Goal: Task Accomplishment & Management: Use online tool/utility

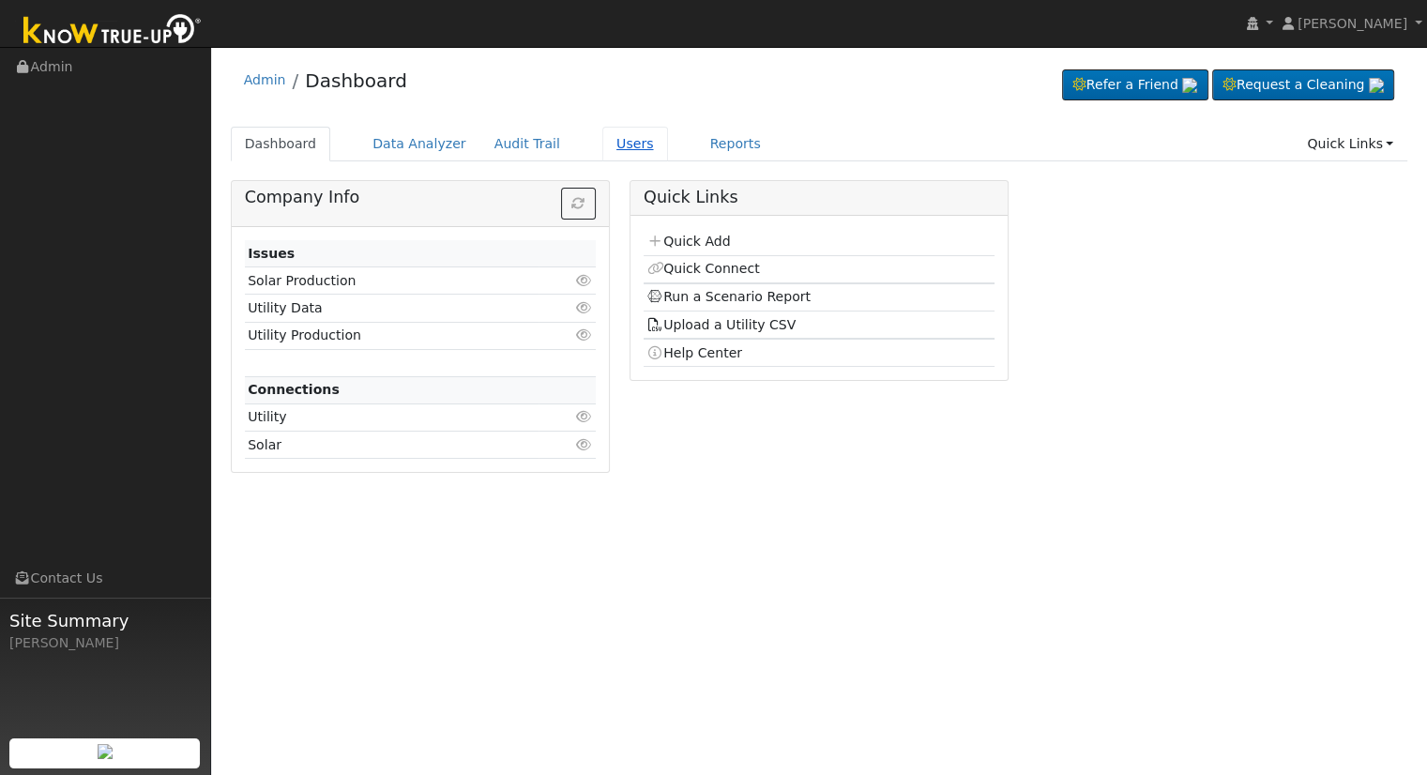
click at [603, 129] on link "Users" at bounding box center [635, 144] width 66 height 35
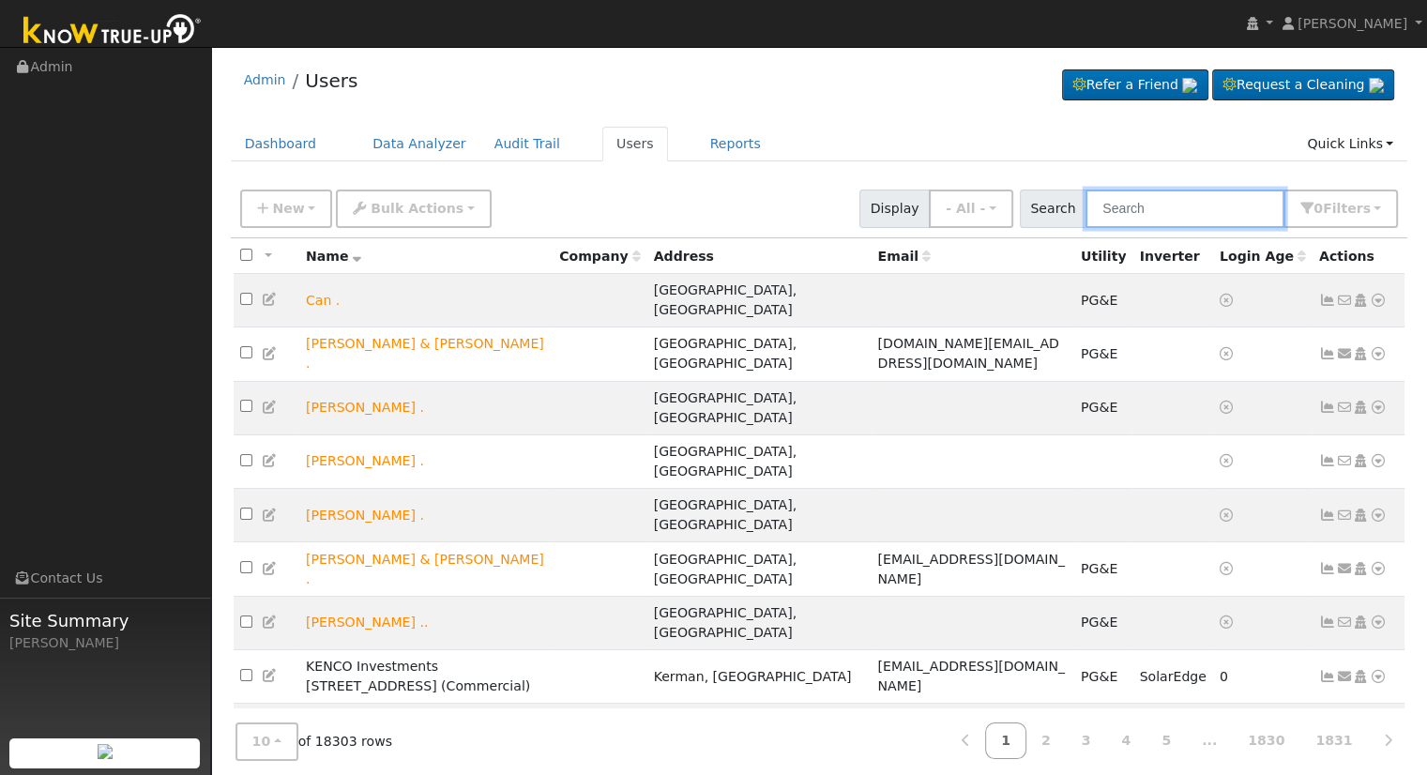
click at [1141, 207] on input "text" at bounding box center [1184, 208] width 199 height 38
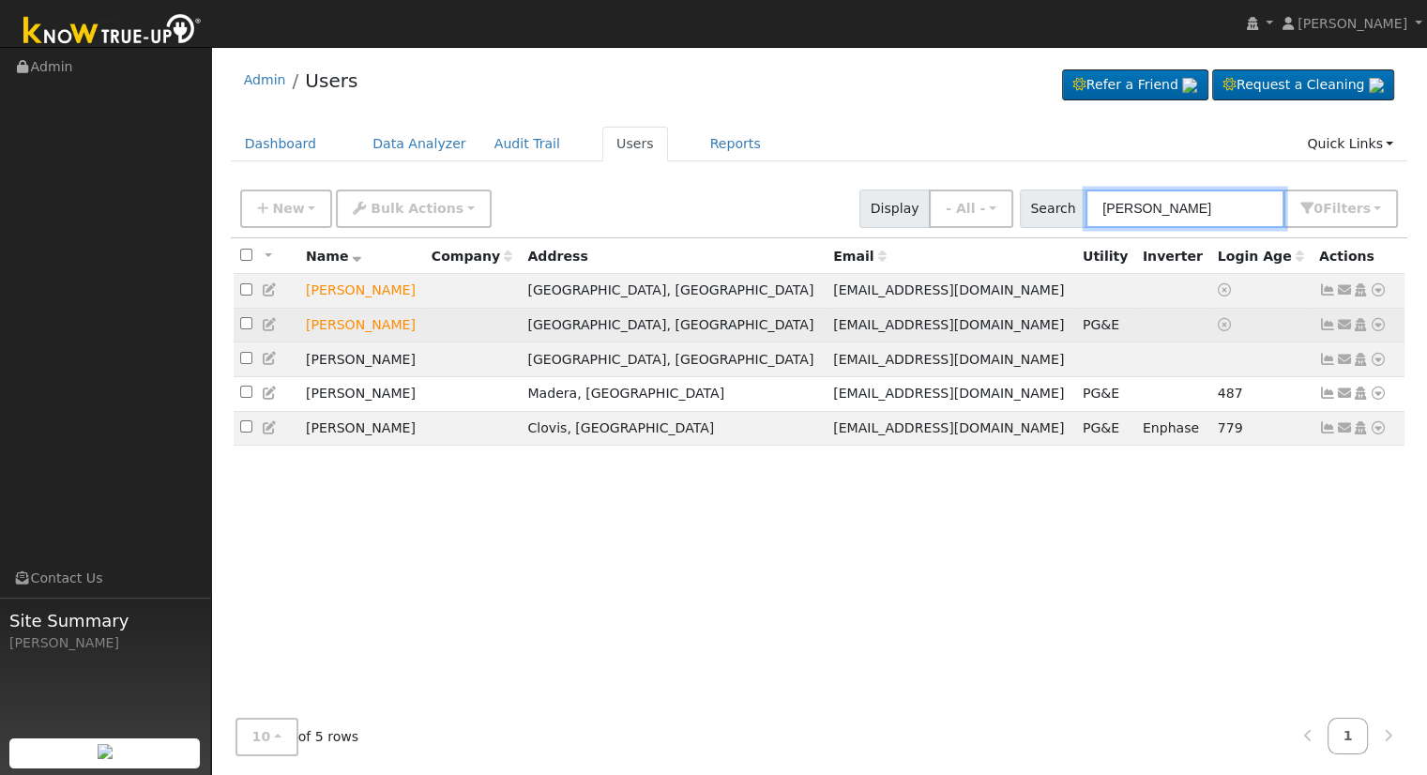
type input "[PERSON_NAME]"
click at [1376, 324] on icon at bounding box center [1378, 324] width 17 height 13
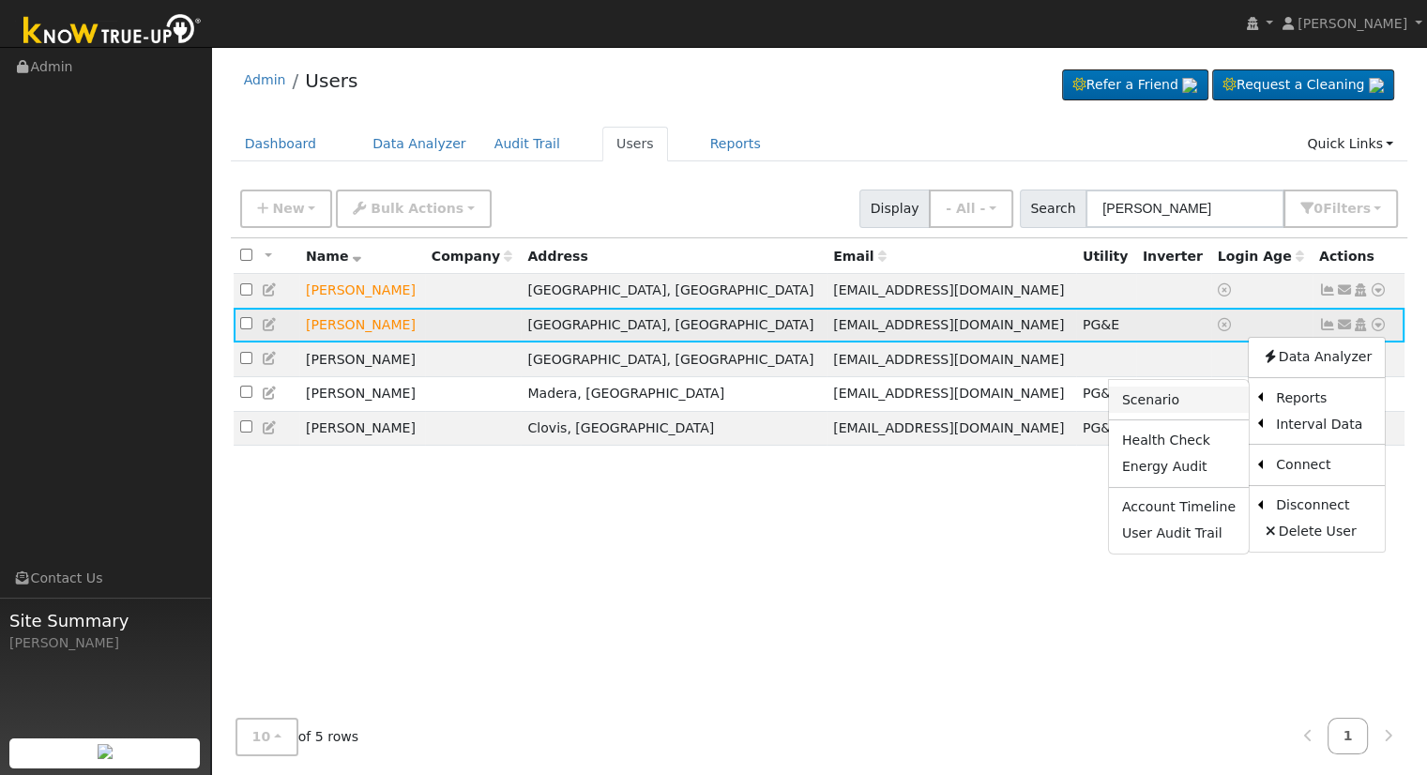
click at [1173, 395] on link "Scenario" at bounding box center [1179, 399] width 140 height 26
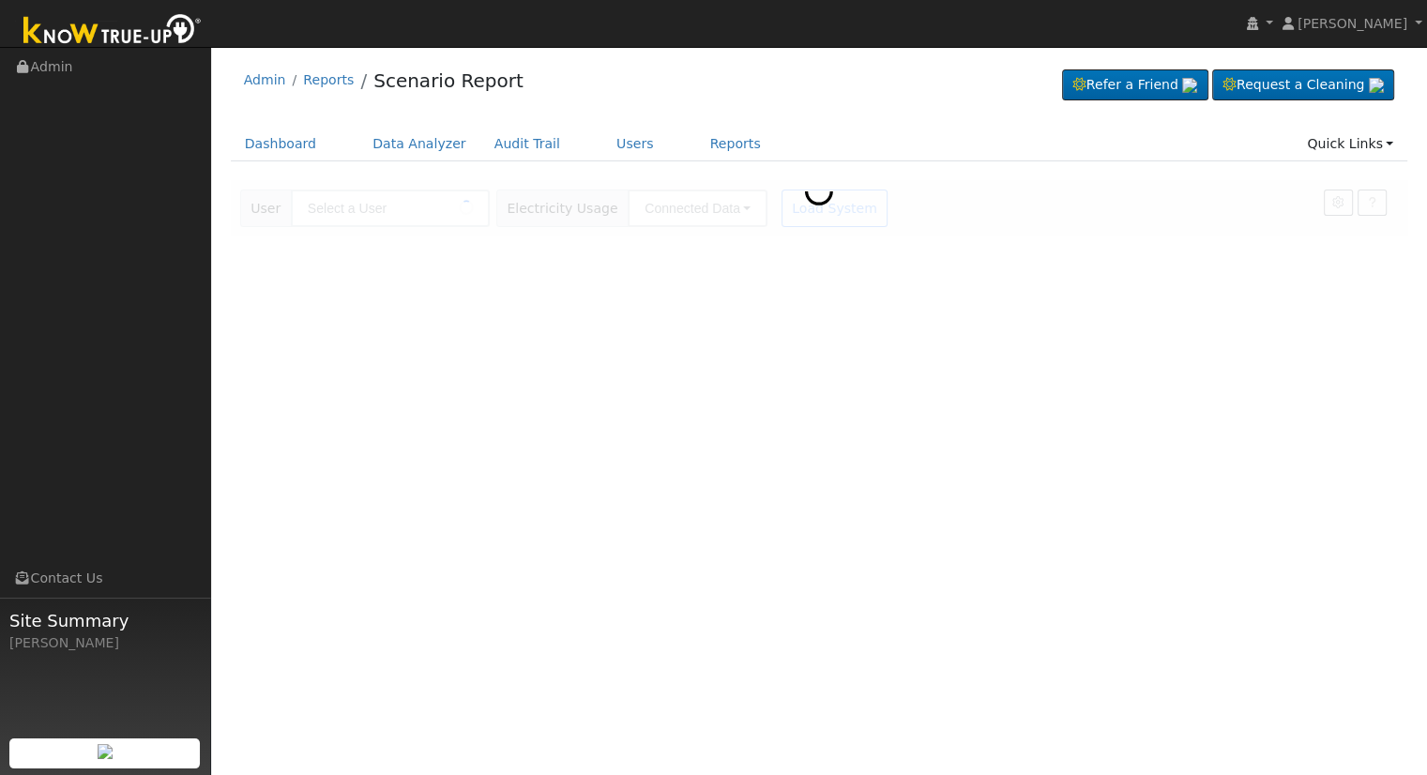
type input "[PERSON_NAME]"
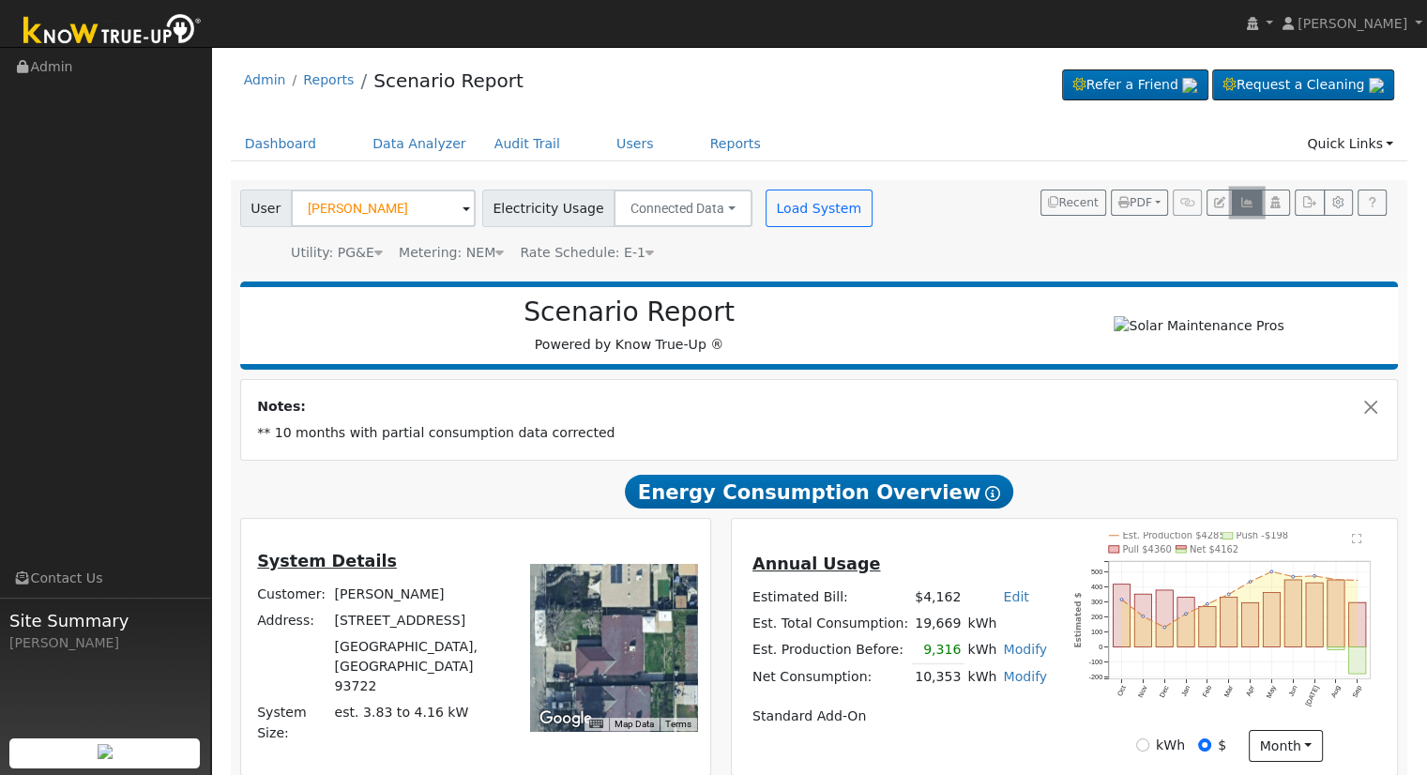
click at [1245, 203] on icon "button" at bounding box center [1246, 202] width 14 height 11
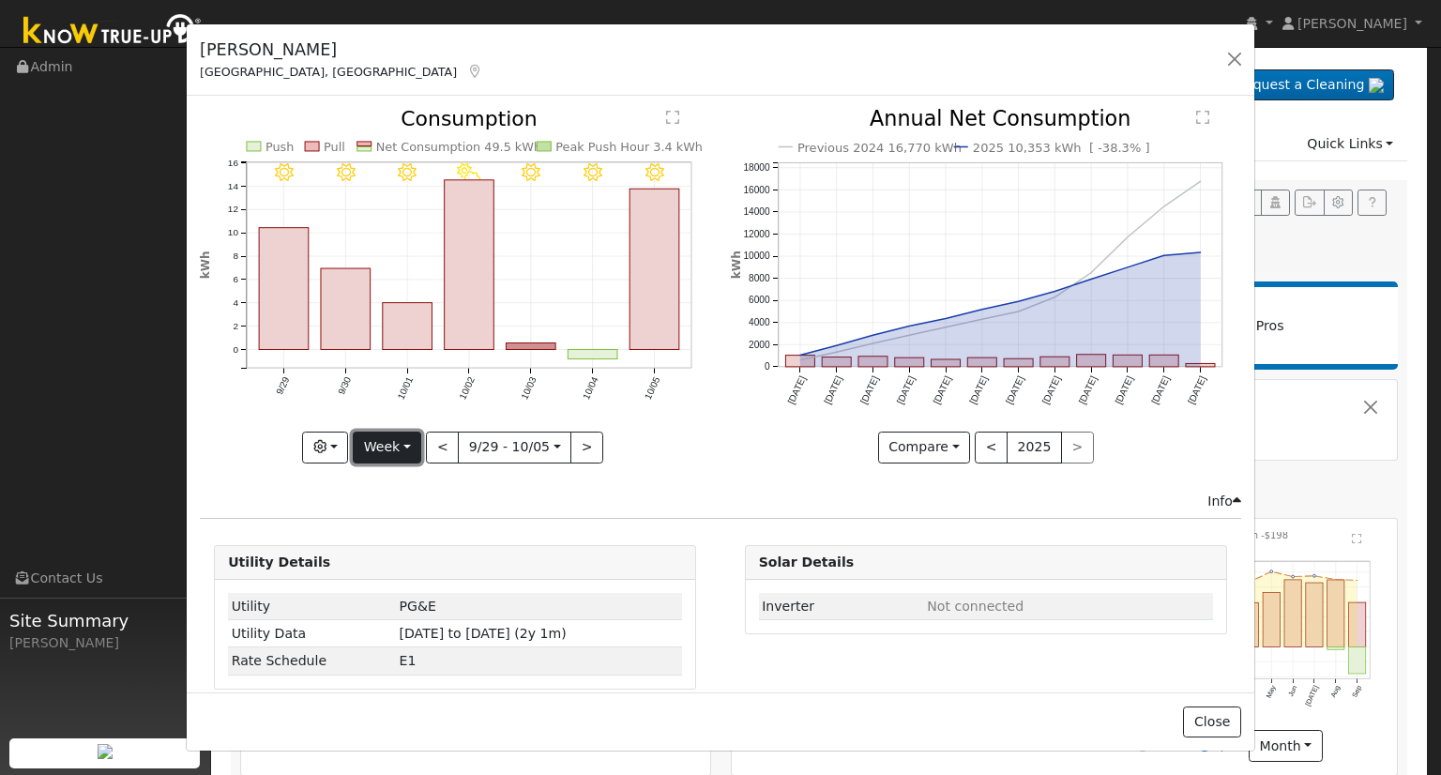
click at [402, 435] on button "Week" at bounding box center [387, 447] width 68 height 32
click at [420, 530] on link "Month" at bounding box center [419, 537] width 130 height 26
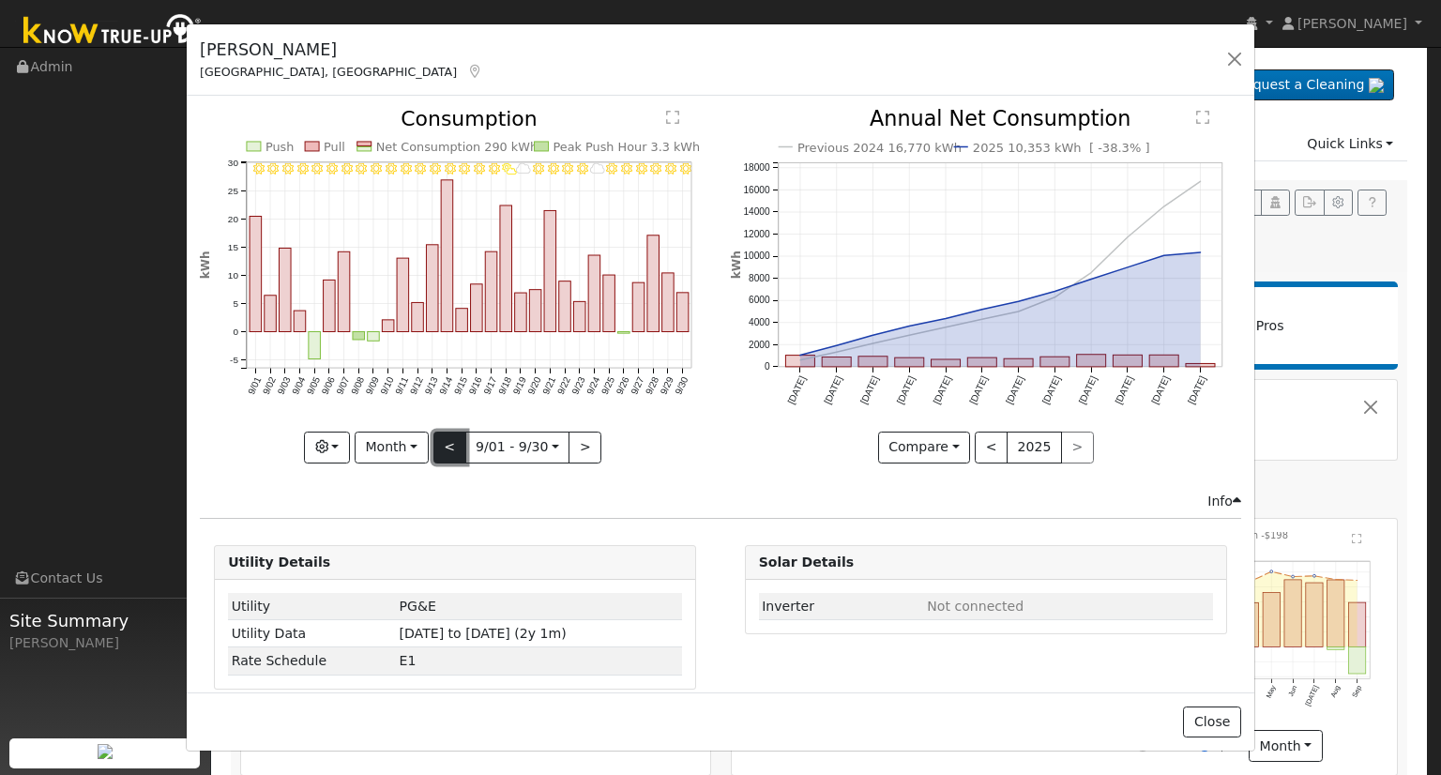
click at [448, 444] on button "<" at bounding box center [449, 447] width 33 height 32
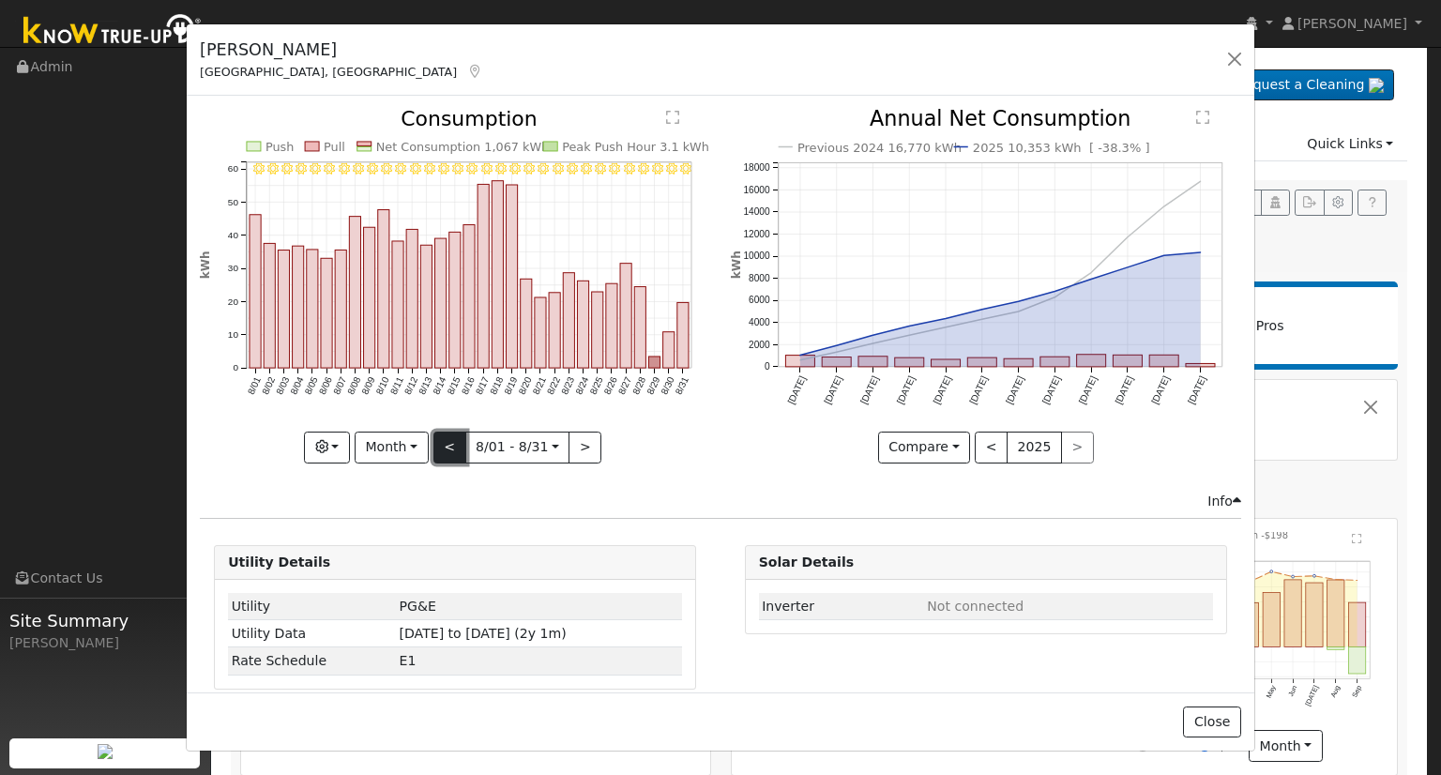
click at [448, 444] on button "<" at bounding box center [449, 447] width 33 height 32
type input "2025-07-01"
